Goal: Communication & Community: Answer question/provide support

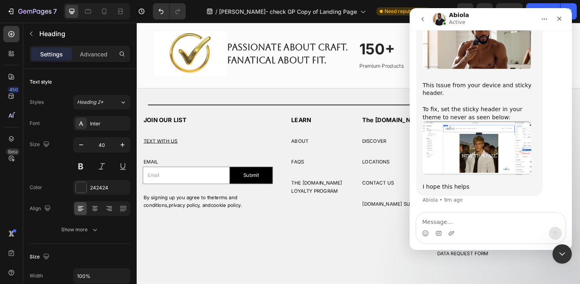
scroll to position [11399, 0]
click at [459, 160] on img "Abiola says…" at bounding box center [477, 148] width 109 height 54
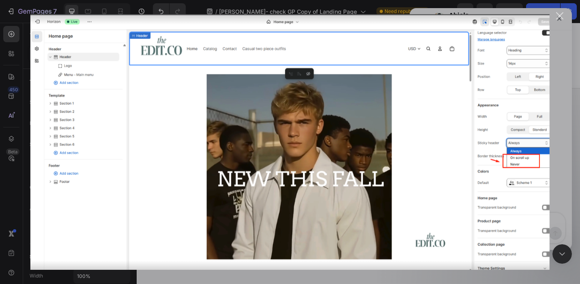
scroll to position [0, 0]
click at [561, 19] on div "Close" at bounding box center [560, 16] width 8 height 8
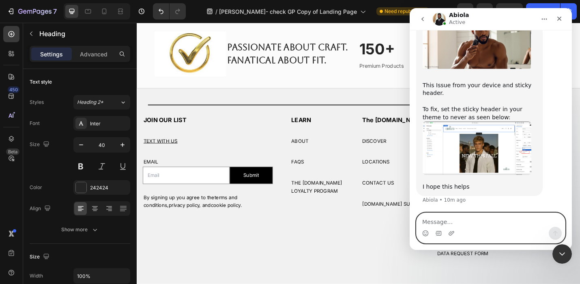
click at [438, 223] on textarea "Message…" at bounding box center [491, 220] width 149 height 14
type textarea "Did you make the chnge?"
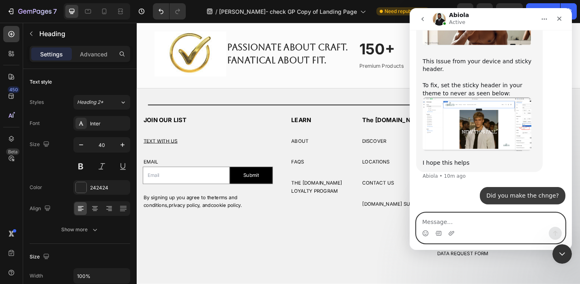
scroll to position [11444, 0]
type textarea "Change**"
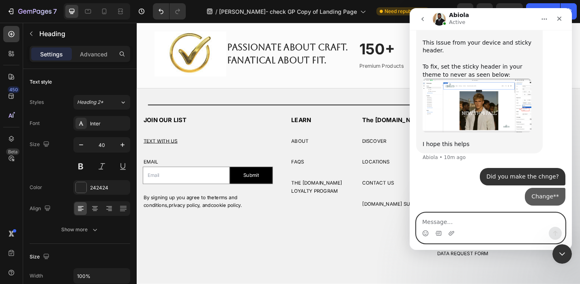
scroll to position [11462, 0]
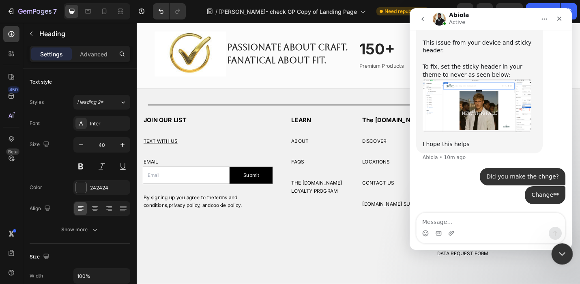
click at [559, 252] on icon "Close Intercom Messenger" at bounding box center [561, 252] width 6 height 3
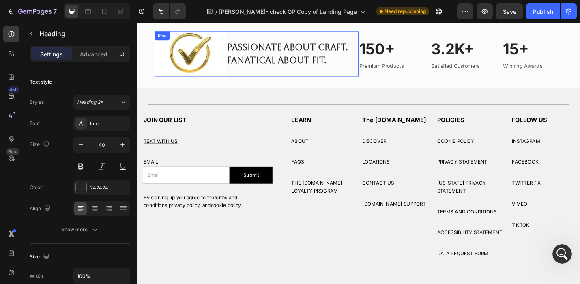
scroll to position [11494, 0]
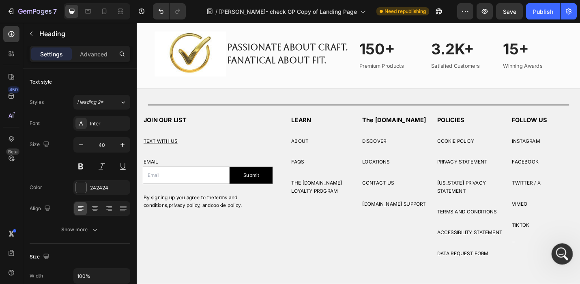
click at [563, 248] on icon "Open Intercom Messenger" at bounding box center [561, 252] width 13 height 13
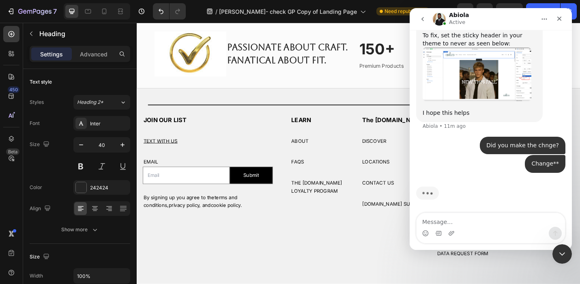
scroll to position [11500, 0]
click at [512, 101] on img "Abiola says…" at bounding box center [477, 74] width 109 height 54
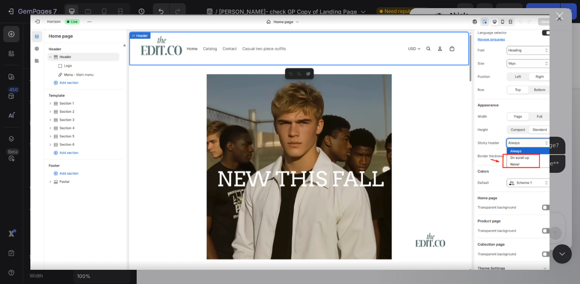
scroll to position [11481, 0]
click at [559, 14] on div "Close" at bounding box center [560, 16] width 8 height 8
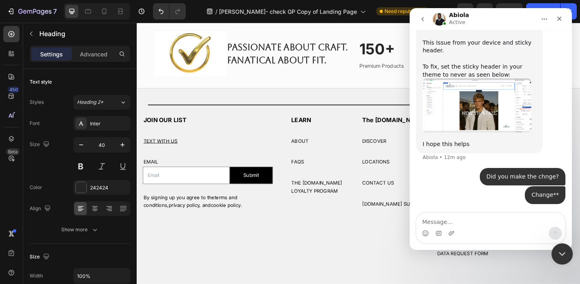
click at [563, 252] on icon "Close Intercom Messenger" at bounding box center [561, 252] width 6 height 3
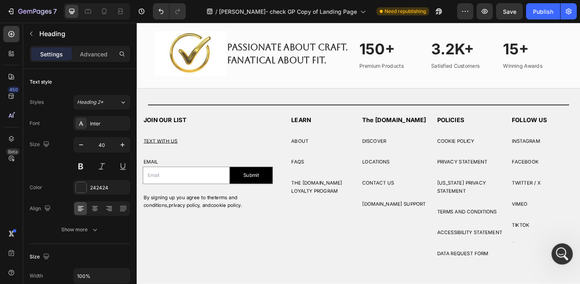
click at [562, 247] on icon "Open Intercom Messenger" at bounding box center [561, 252] width 13 height 13
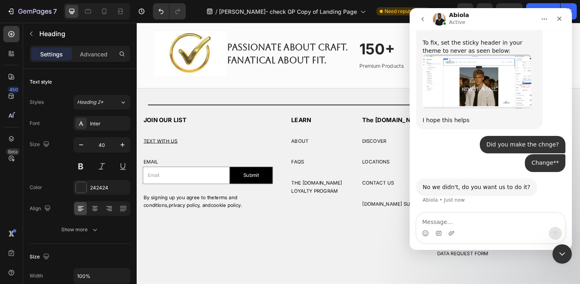
scroll to position [11524, 0]
click at [426, 222] on textarea "Message…" at bounding box center [491, 220] width 149 height 14
type textarea "Sure"
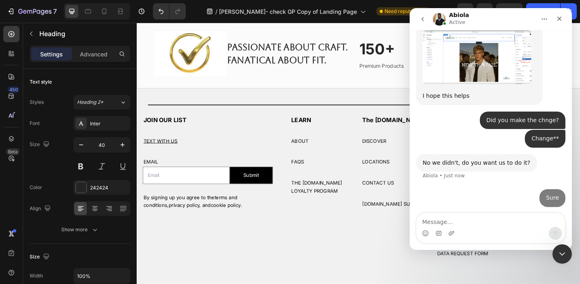
scroll to position [11548, 0]
click at [559, 17] on icon "Close" at bounding box center [559, 18] width 6 height 6
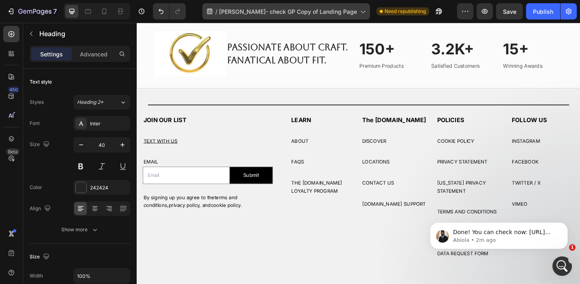
scroll to position [0, 0]
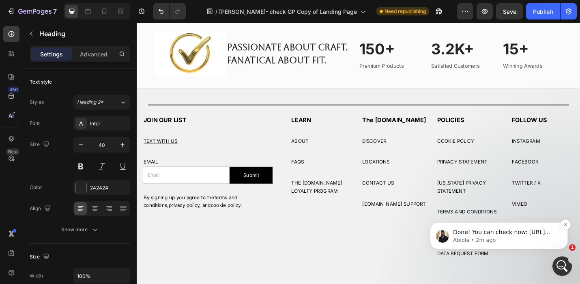
click at [503, 233] on p "Done! You can check now: https://lomair.myshopify.com/pages/tina-check-gp-copy-…" at bounding box center [505, 232] width 105 height 8
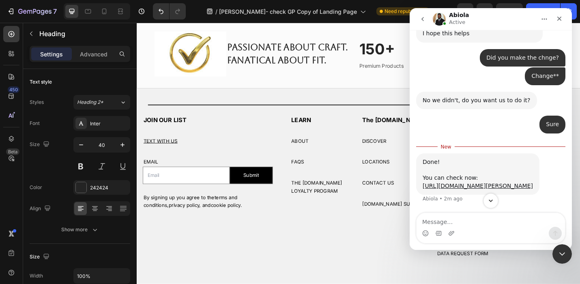
scroll to position [11644, 0]
click at [451, 183] on link "[URL][DOMAIN_NAME][PERSON_NAME]" at bounding box center [478, 186] width 110 height 6
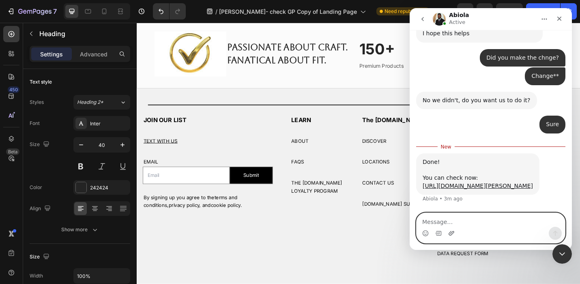
click at [453, 233] on icon "Upload attachment" at bounding box center [452, 233] width 6 height 4
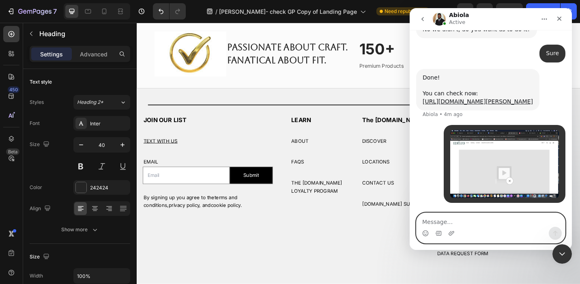
scroll to position [11715, 0]
click at [425, 220] on textarea "Message…" at bounding box center [491, 220] width 149 height 14
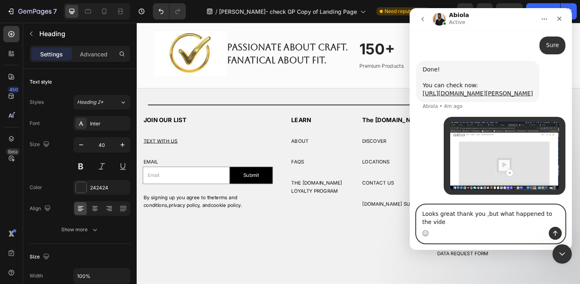
scroll to position [11723, 0]
type textarea "Looks great thank you ,but what happened to the video?"
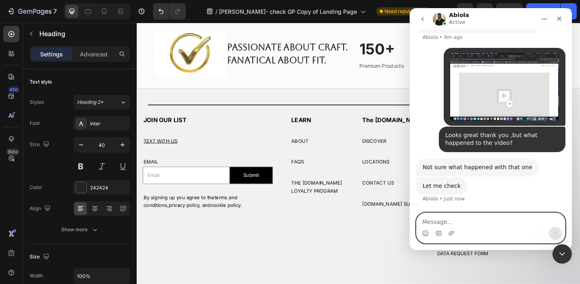
scroll to position [11810, 0]
click at [425, 222] on textarea "Message…" at bounding box center [491, 220] width 149 height 14
type textarea "ok"
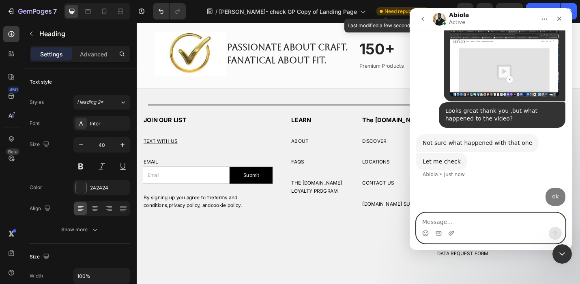
scroll to position [11835, 0]
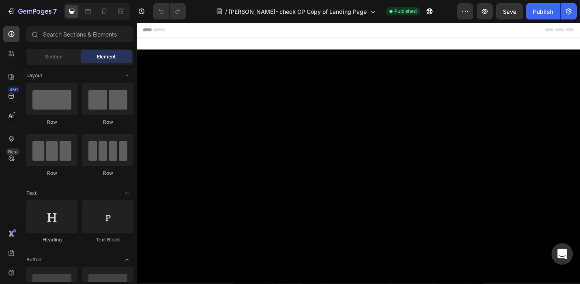
click at [563, 254] on icon "Open Intercom Messenger" at bounding box center [562, 254] width 9 height 11
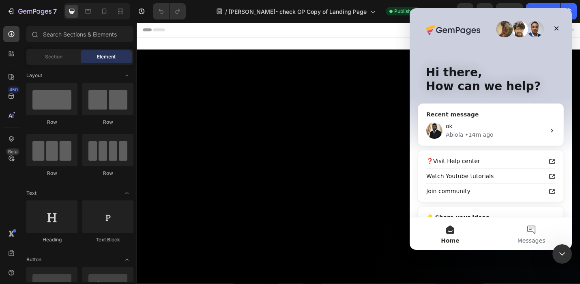
click at [503, 125] on div "ok" at bounding box center [496, 126] width 100 height 9
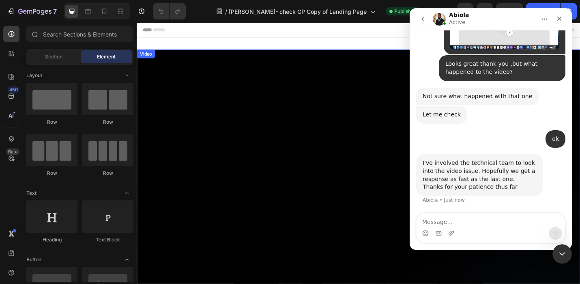
scroll to position [10597, 0]
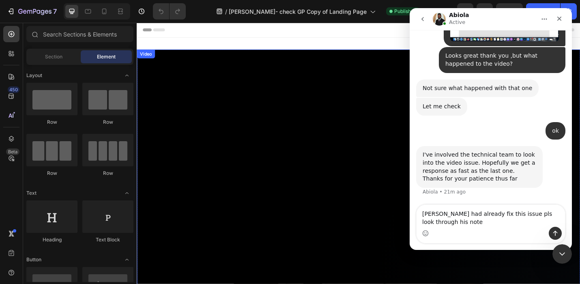
type textarea "[PERSON_NAME] had already fix this issue pls look through his notes"
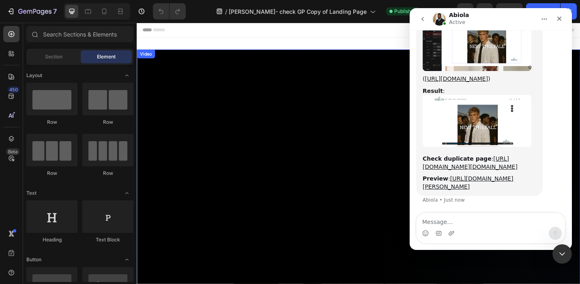
scroll to position [10983, 0]
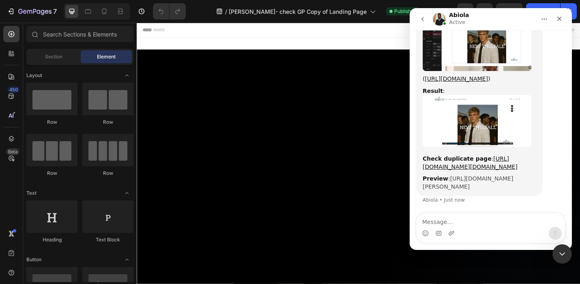
click at [465, 177] on link "[URL][DOMAIN_NAME][PERSON_NAME]" at bounding box center [468, 182] width 90 height 15
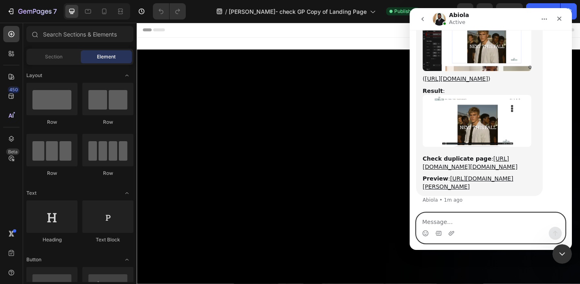
click at [432, 222] on textarea "Message…" at bounding box center [491, 220] width 149 height 14
type textarea "Thats great!"
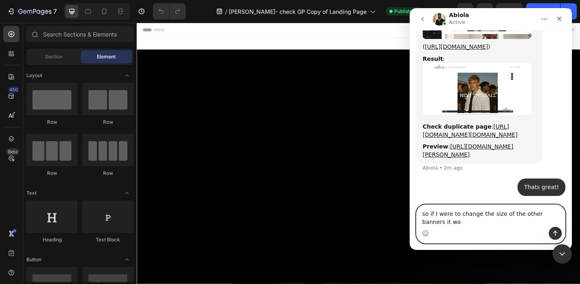
scroll to position [11016, 0]
type textarea "so if I were to change the size of the other banners it would sync once publish…"
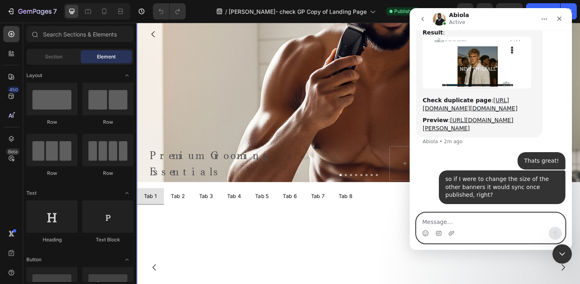
scroll to position [452, 0]
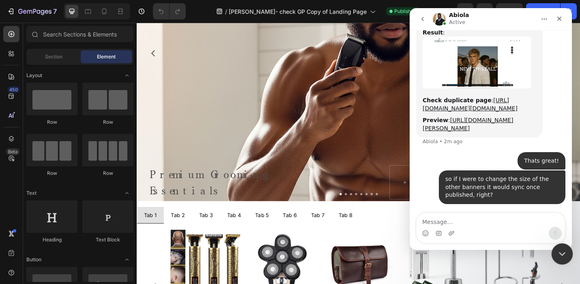
click at [562, 254] on icon "Close Intercom Messenger" at bounding box center [561, 252] width 6 height 3
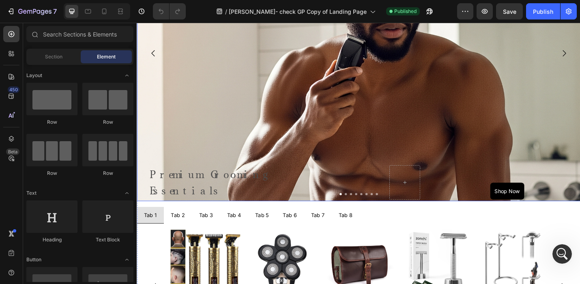
scroll to position [11042, 0]
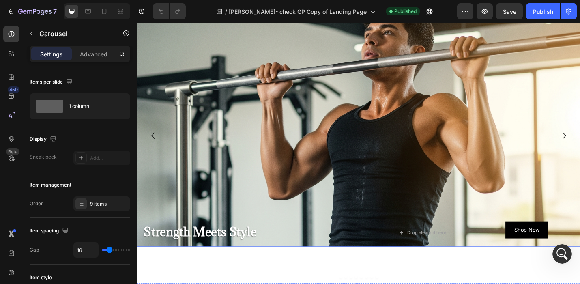
scroll to position [366, 0]
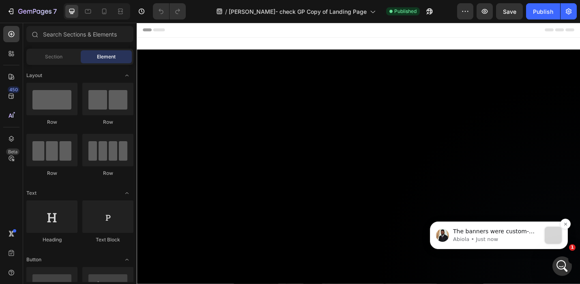
click at [510, 231] on p "The banners were custom-coded per page. So for [URL][DOMAIN_NAME][DOMAIN_NAME],…" at bounding box center [497, 232] width 88 height 8
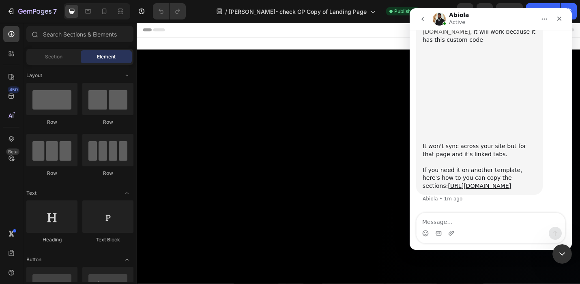
scroll to position [10966, 0]
click at [430, 224] on textarea "Message…" at bounding box center [491, 220] width 149 height 14
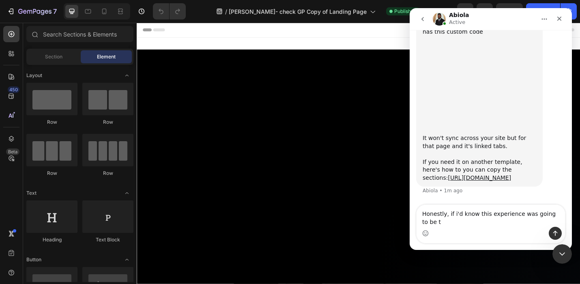
scroll to position [10974, 0]
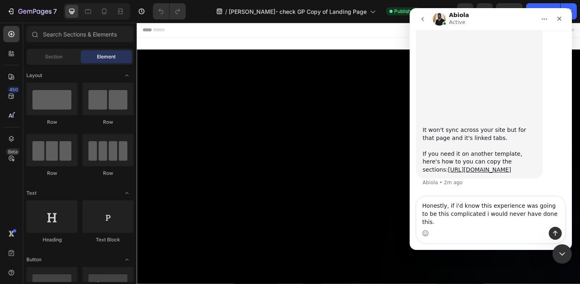
type textarea "Honestly, if i'd know this experience was going to be this complicated i would …"
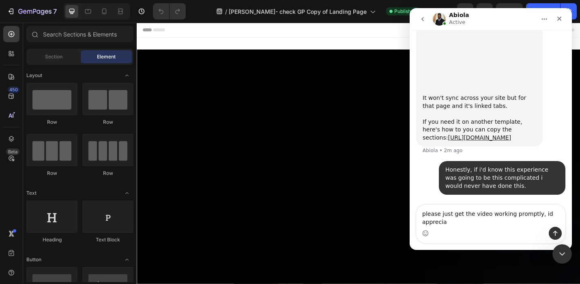
scroll to position [11000, 0]
type textarea "please just get the video working promptly, id appreciate it"
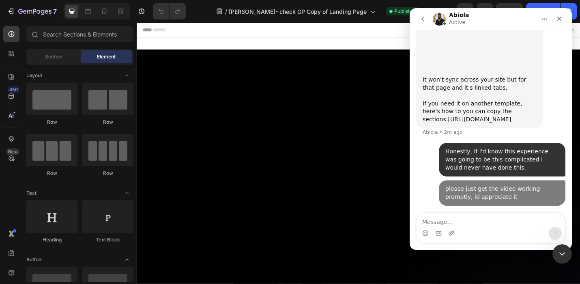
scroll to position [11019, 0]
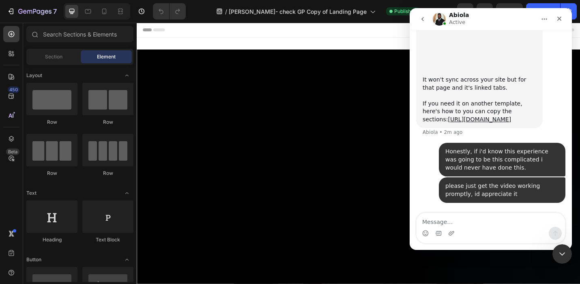
click at [423, 221] on textarea "Message…" at bounding box center [491, 220] width 149 height 14
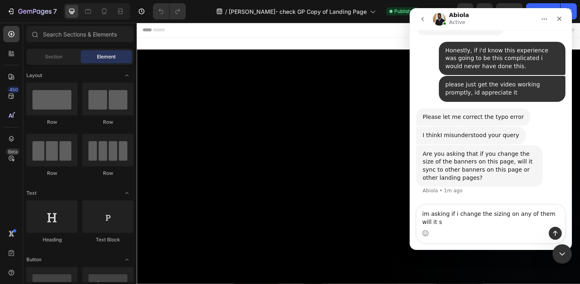
scroll to position [10940, 0]
type textarea "im asking if i change the sizing on any of them will it sync once published."
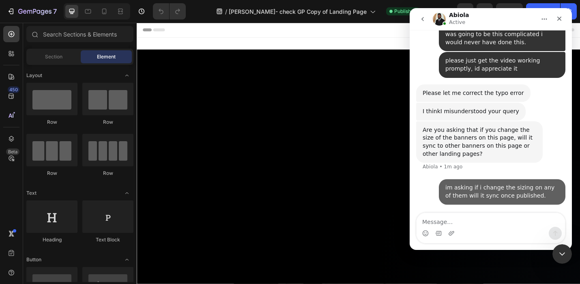
scroll to position [10964, 0]
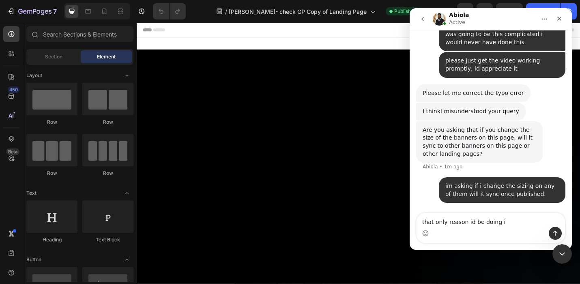
type textarea "that only reason id be doing it"
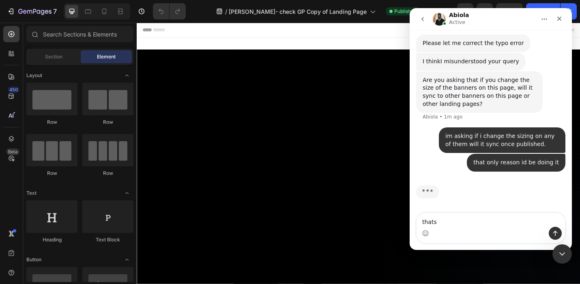
scroll to position [11013, 0]
type textarea "thats**"
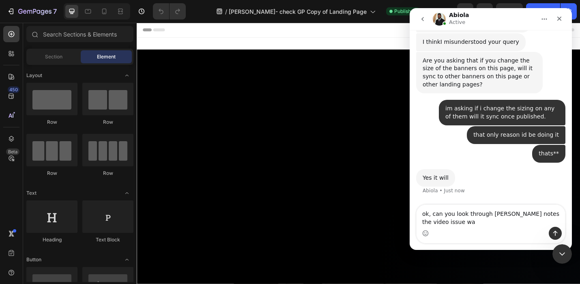
scroll to position [11052, 0]
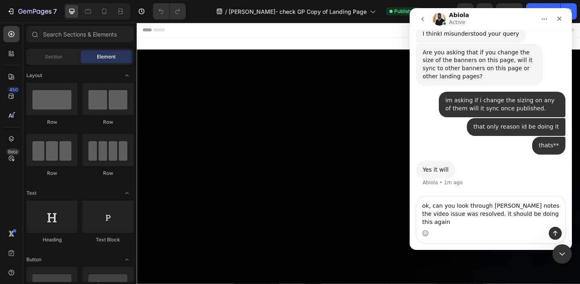
click at [433, 215] on textarea "ok, can you look through [PERSON_NAME] notes the video issue was resolved. it s…" at bounding box center [491, 212] width 149 height 30
type textarea "ok, thanks,,,, can you look through [PERSON_NAME] notes the video issue was res…"
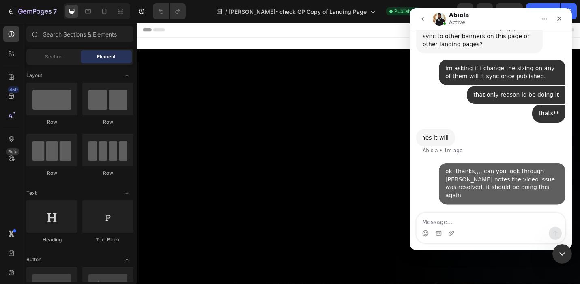
scroll to position [11084, 0]
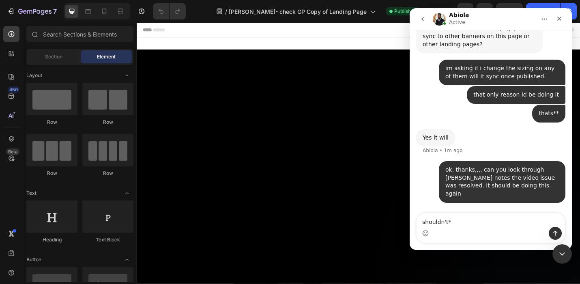
type textarea "shouldn't**"
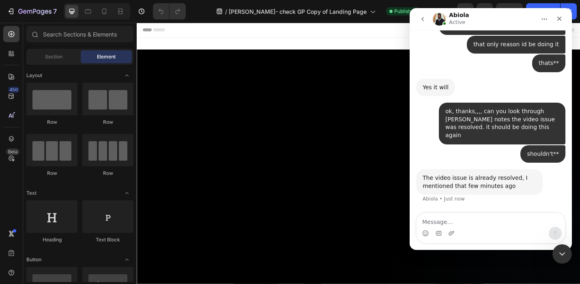
scroll to position [11134, 0]
type textarea "ok, thank you!"
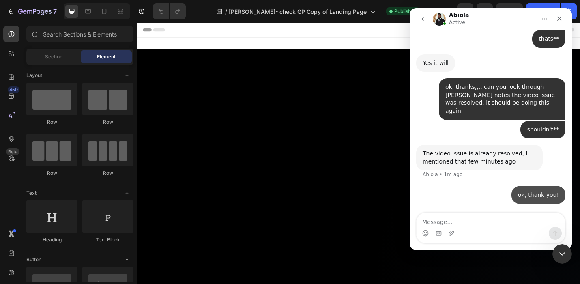
scroll to position [11158, 0]
click at [560, 254] on icon "Close Intercom Messenger" at bounding box center [561, 253] width 10 height 10
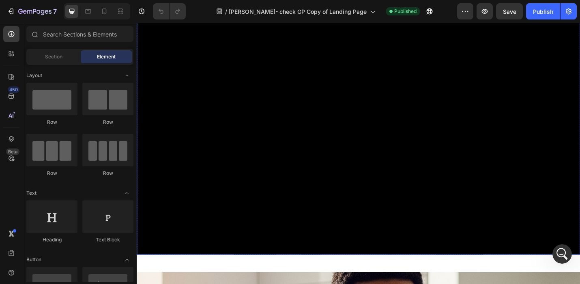
scroll to position [99, 0]
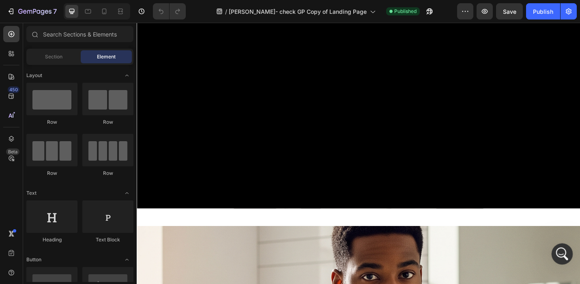
click at [560, 253] on icon "Open Intercom Messenger" at bounding box center [561, 252] width 13 height 13
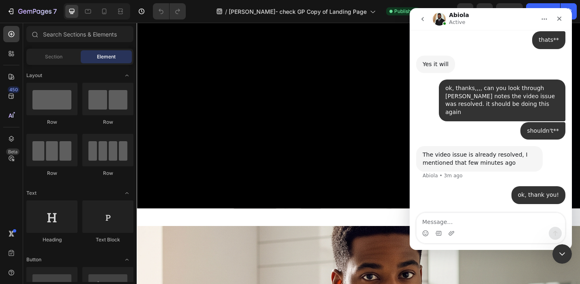
scroll to position [11158, 0]
click at [436, 222] on textarea "Message…" at bounding box center [491, 220] width 149 height 14
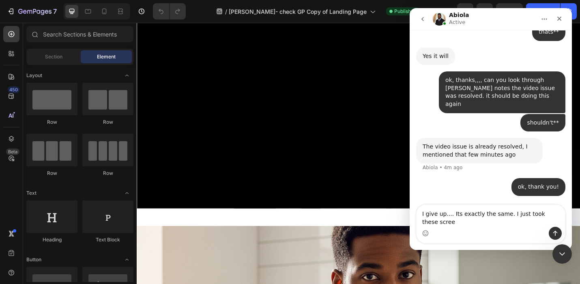
scroll to position [11166, 0]
type textarea "I give up.... Its exactly the same. I just took these screen shots:"
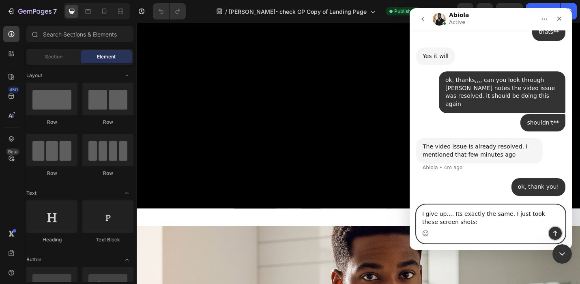
click at [554, 233] on icon "Send a message…" at bounding box center [556, 233] width 4 height 5
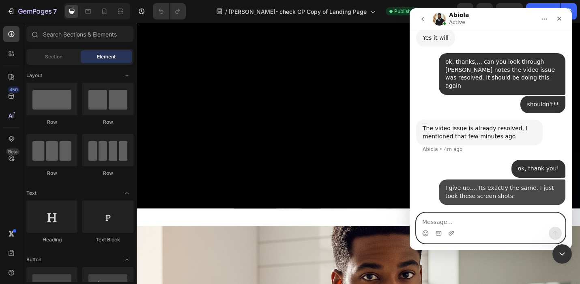
scroll to position [11185, 0]
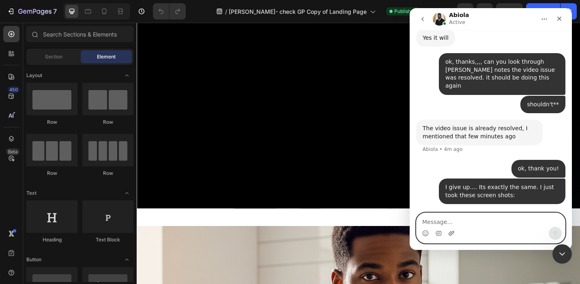
click at [451, 233] on icon "Upload attachment" at bounding box center [452, 233] width 6 height 4
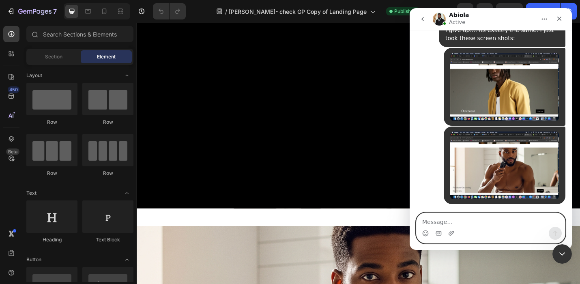
scroll to position [11342, 0]
click at [423, 225] on textarea "Message…" at bounding box center [491, 220] width 149 height 14
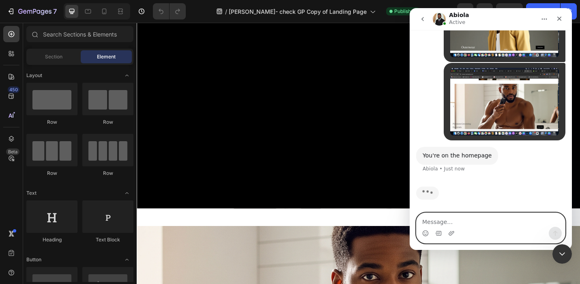
scroll to position [11397, 0]
click at [429, 221] on textarea "Message…" at bounding box center [491, 220] width 149 height 14
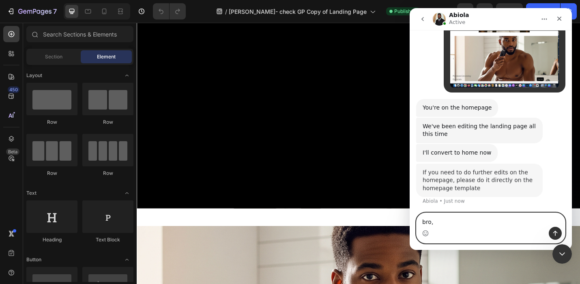
scroll to position [11446, 0]
type textarea "b"
type textarea "bro, is it work... are the edits in place now?"
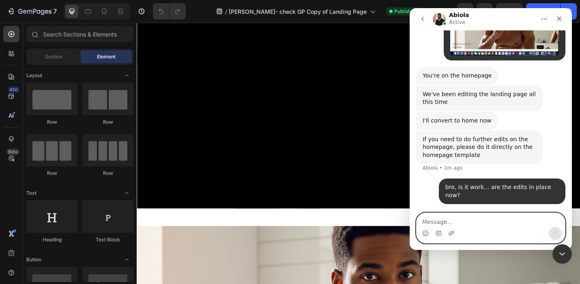
scroll to position [11488, 0]
click at [429, 222] on textarea "Message…" at bounding box center [491, 220] width 149 height 14
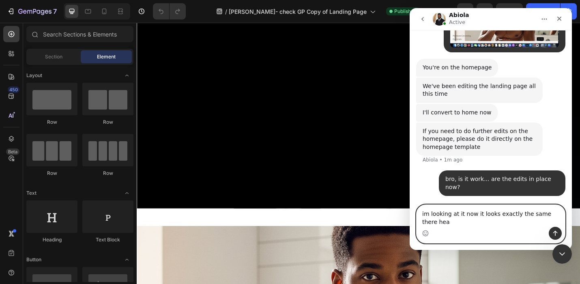
scroll to position [11496, 0]
type textarea "im looking at it now it looks exactly the same there heads are still cut off"
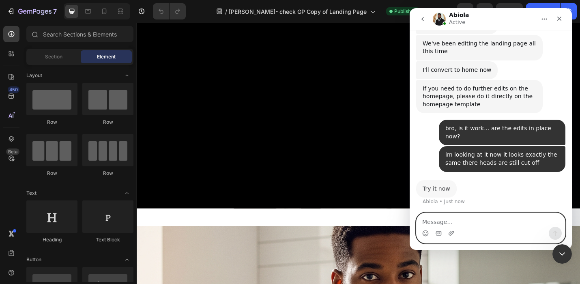
scroll to position [11539, 0]
click at [429, 223] on textarea "Message…" at bounding box center [491, 220] width 149 height 14
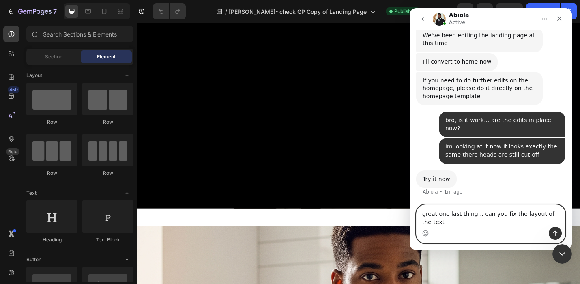
scroll to position [11547, 0]
type textarea "great one last thing... can you fix the layout of the text on this page to matc…"
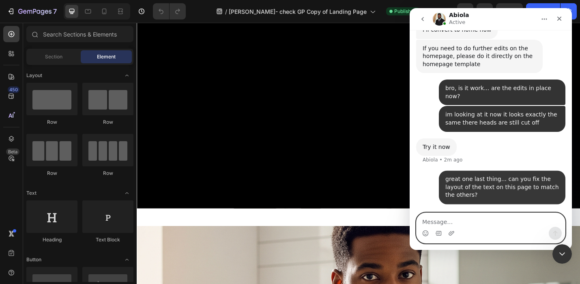
scroll to position [11579, 0]
click at [451, 232] on icon "Upload attachment" at bounding box center [451, 233] width 6 height 6
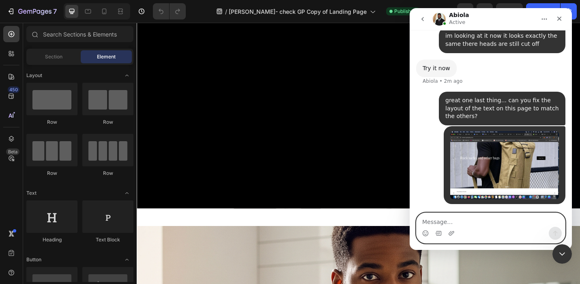
scroll to position [11657, 0]
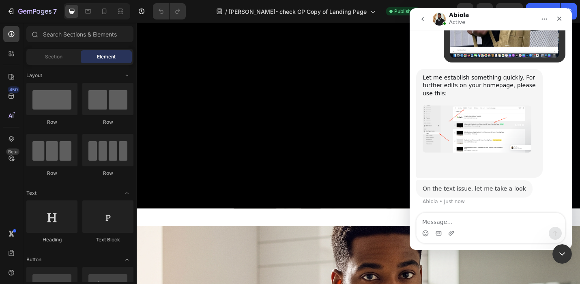
scroll to position [11810, 0]
click at [477, 135] on img "Abiola says…" at bounding box center [477, 129] width 109 height 47
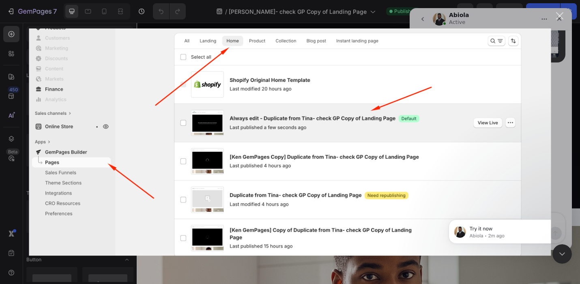
scroll to position [0, 0]
click at [559, 15] on div "Close" at bounding box center [560, 16] width 8 height 8
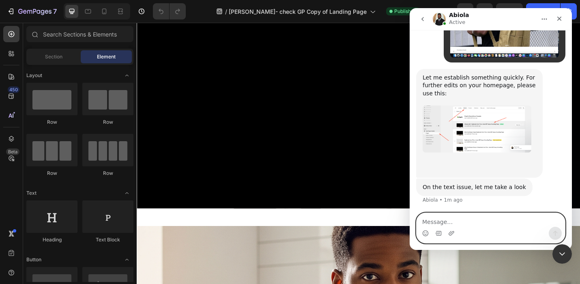
click at [431, 221] on textarea "Message…" at bounding box center [491, 220] width 149 height 14
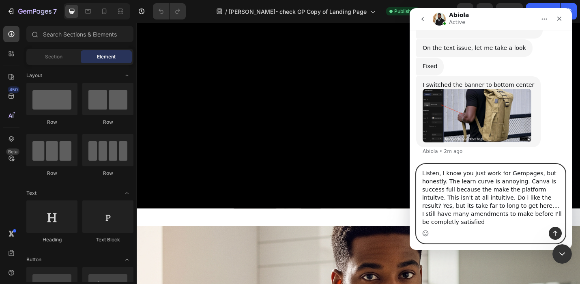
scroll to position [11949, 0]
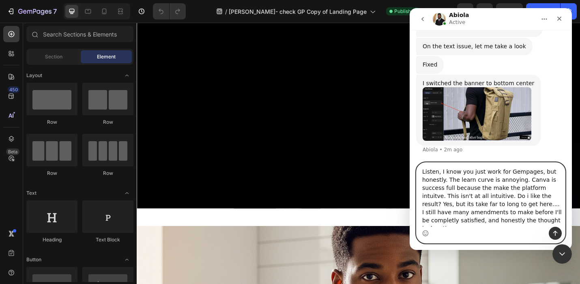
click at [451, 181] on textarea "Listen, I know you just work for Gempages, but honestly. The learn curve is ann…" at bounding box center [491, 195] width 149 height 64
click at [464, 182] on textarea "Listen, I know you just work for Gempages, but I have to say, the learn curve i…" at bounding box center [491, 195] width 149 height 64
click at [538, 181] on textarea "Listen, I know you just work for Gempages, but I have to say, the learning curv…" at bounding box center [491, 195] width 149 height 64
click at [445, 190] on textarea "Listen, I know you just work for Gempages, but I have to say, the learning curv…" at bounding box center [491, 195] width 149 height 64
click at [483, 189] on textarea "Listen, I know you just work for Gempages, but I have to say, the learning curv…" at bounding box center [491, 195] width 149 height 64
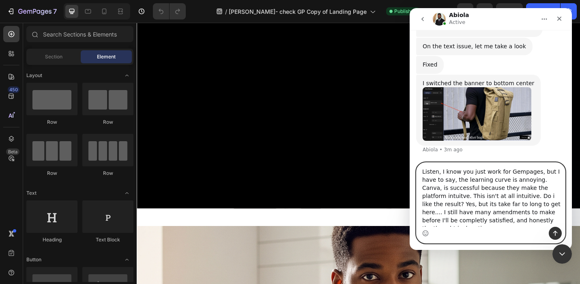
click at [481, 197] on textarea "Listen, I know you just work for Gempages, but I have to say, the learning curv…" at bounding box center [491, 195] width 149 height 64
click at [440, 205] on textarea "Listen, I know you just work for Gempages, but I have to say, the learning curv…" at bounding box center [491, 195] width 149 height 64
type textarea "Listen, I know you just work for Gempages, but I have to say, the learning curv…"
click at [552, 233] on icon "Send a message…" at bounding box center [555, 233] width 6 height 6
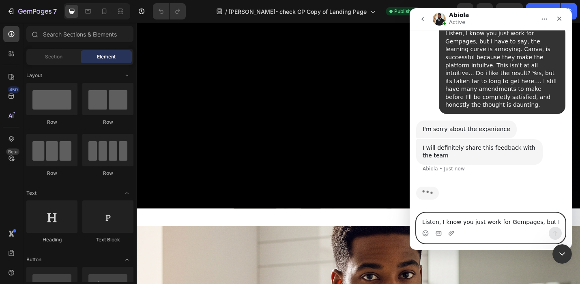
scroll to position [12063, 0]
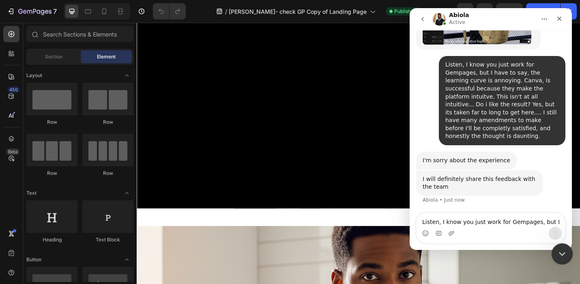
click at [560, 252] on icon "Close Intercom Messenger" at bounding box center [561, 253] width 10 height 10
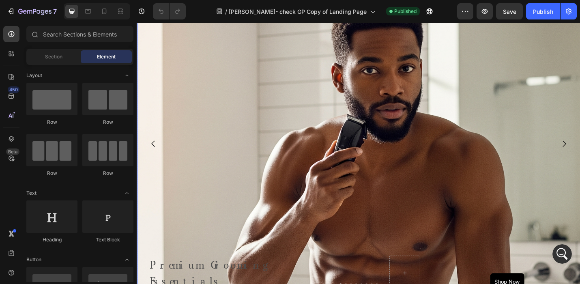
scroll to position [343, 0]
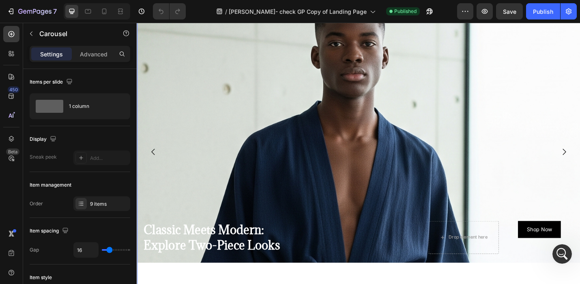
scroll to position [12063, 0]
click at [563, 252] on icon "Open Intercom Messenger" at bounding box center [561, 252] width 13 height 13
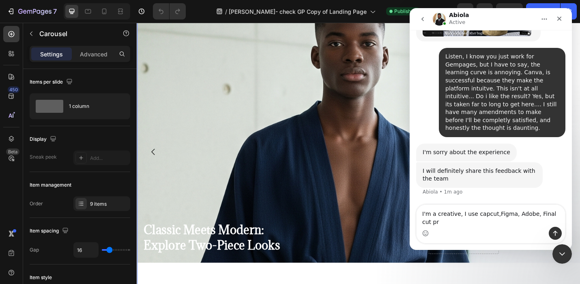
scroll to position [12071, 0]
click at [495, 215] on textarea "I'm a creative, I use capcut,Figma, Adobe, Final cut pro." at bounding box center [491, 216] width 149 height 22
click at [438, 222] on textarea "I'm a creative, I use capcut, Figma, Adobe, Final cut pro." at bounding box center [491, 216] width 149 height 22
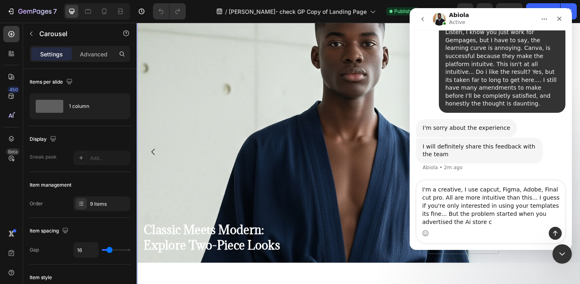
scroll to position [12096, 0]
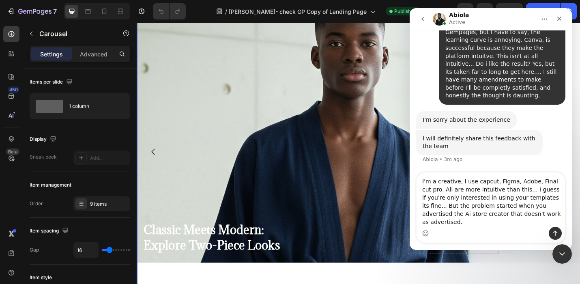
click at [474, 214] on textarea "I'm a creative, I use capcut, Figma, Adobe, Final cut pro. All are more intuiti…" at bounding box center [491, 199] width 149 height 54
click at [468, 223] on textarea "I'm a creative, I use capcut, Figma, Adobe, Final cut pro. All are more intuiti…" at bounding box center [491, 199] width 149 height 54
click at [541, 223] on textarea "I'm a creative, I use capcut, Figma, Adobe, Final cut pro. All are more intuiti…" at bounding box center [491, 199] width 149 height 54
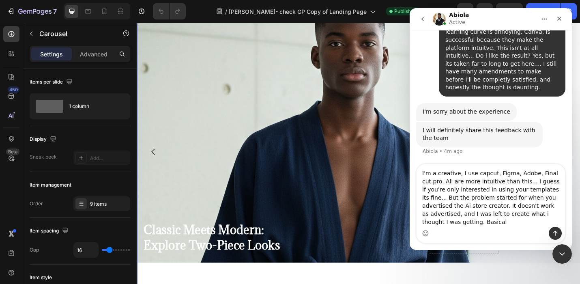
scroll to position [12112, 0]
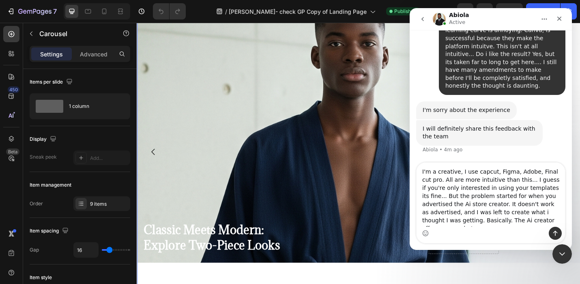
click at [452, 222] on textarea "I'm a creative, I use capcut, Figma, Adobe, Final cut pro. All are more intuiti…" at bounding box center [491, 195] width 149 height 64
click at [483, 198] on textarea "I'm a creative, I use capcut, Figma, Adobe, Final cut pro. All are more intuiti…" at bounding box center [491, 195] width 149 height 64
click at [463, 206] on textarea "I'm a creative, I use capcut, Figma, Adobe, Final cut pro. All are more intuiti…" at bounding box center [491, 195] width 149 height 64
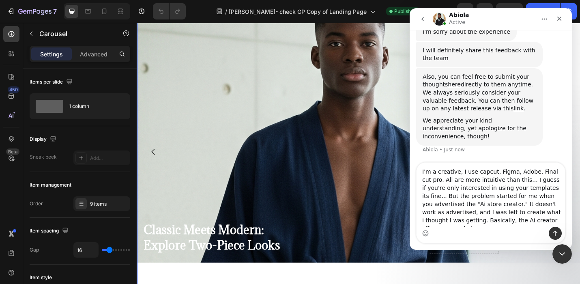
scroll to position [12209, 0]
type textarea "I'm a creative, I use capcut, Figma, Adobe, Final cut pro. All are more intuiti…"
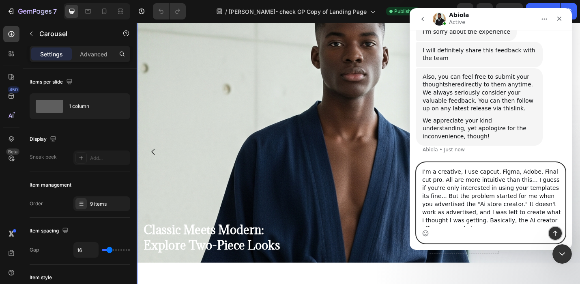
click at [558, 233] on icon "Send a message…" at bounding box center [555, 233] width 6 height 6
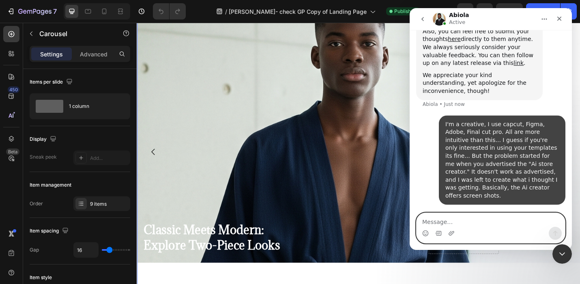
scroll to position [12248, 0]
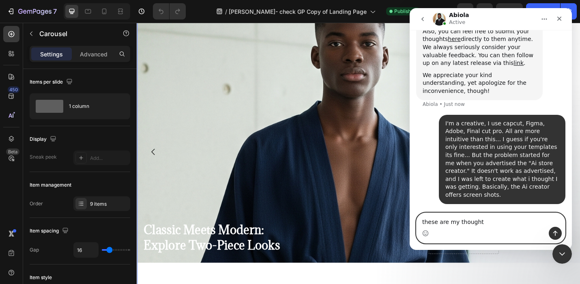
type textarea "these are my thoughts"
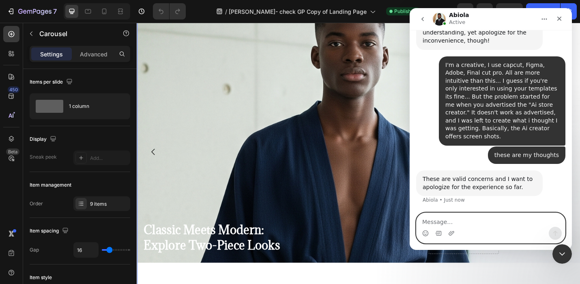
scroll to position [12317, 0]
click at [427, 222] on textarea "Message…" at bounding box center [491, 220] width 149 height 14
click at [484, 224] on textarea "I don't blame any of you work for Gem pages" at bounding box center [491, 220] width 149 height 14
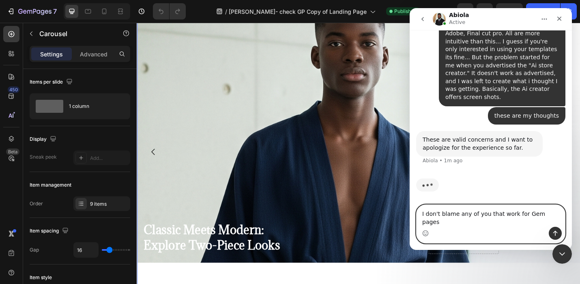
scroll to position [12349, 0]
type textarea "I don't blame any of you that work for Gem pages"
click at [554, 233] on icon "Send a message…" at bounding box center [555, 233] width 6 height 6
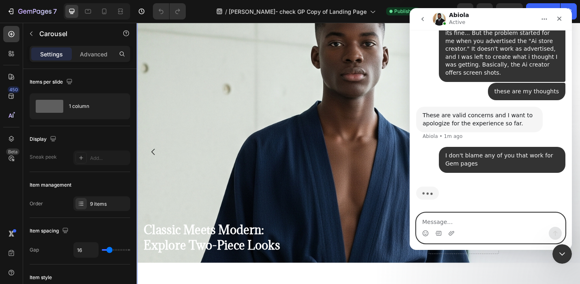
scroll to position [12381, 0]
click at [423, 222] on textarea "Message…" at bounding box center [491, 220] width 149 height 14
type textarea "the leadership are to blame"
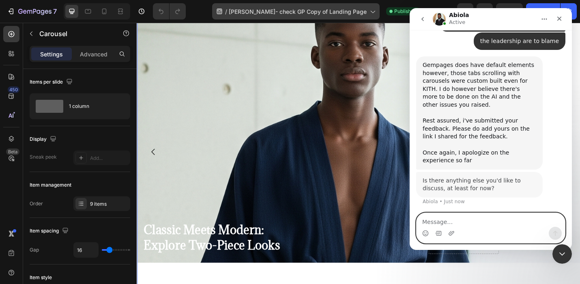
scroll to position [12514, 0]
type textarea "No, thanks for listening"
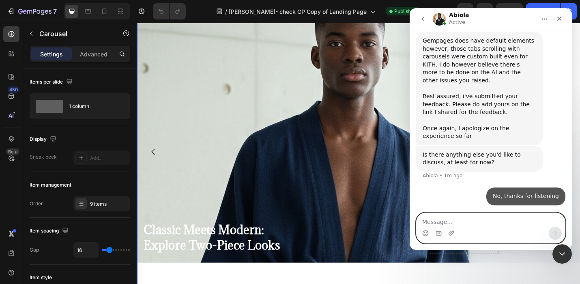
scroll to position [12538, 0]
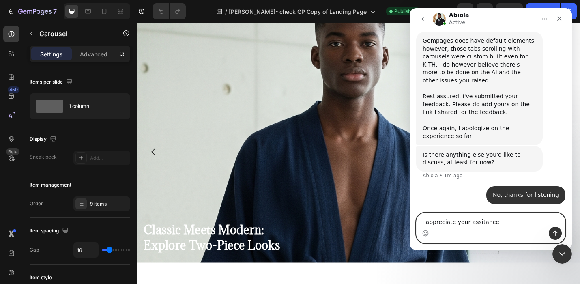
type textarea "I appreciate your assitance"
click at [555, 234] on icon "Send a message…" at bounding box center [555, 233] width 6 height 6
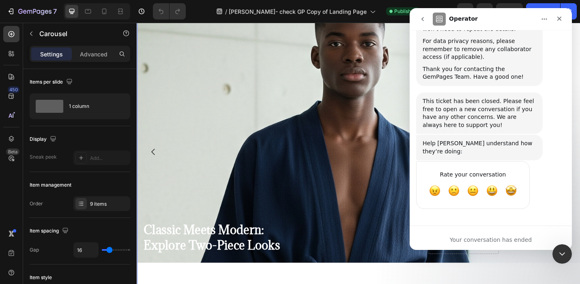
scroll to position [12875, 0]
